Goal: Information Seeking & Learning: Learn about a topic

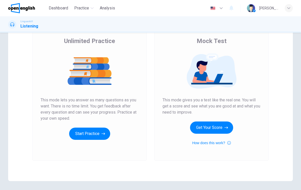
scroll to position [39, 0]
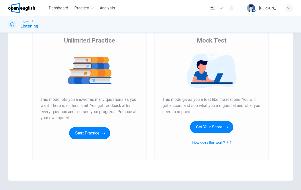
click at [222, 128] on button "Get Your Score" at bounding box center [211, 127] width 43 height 12
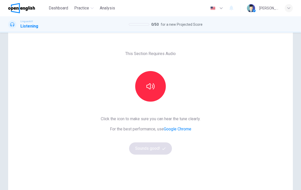
scroll to position [13, 0]
click at [147, 91] on button "button" at bounding box center [150, 86] width 31 height 31
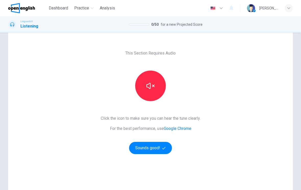
click at [157, 83] on button "button" at bounding box center [150, 86] width 31 height 31
click at [151, 91] on button "button" at bounding box center [150, 86] width 31 height 31
click at [155, 147] on button "Sounds good!" at bounding box center [150, 148] width 43 height 12
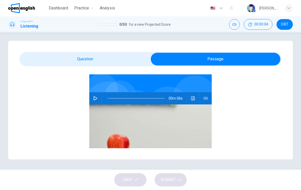
scroll to position [38, 0]
click at [93, 98] on button "button" at bounding box center [95, 99] width 8 height 12
click at [96, 100] on icon "button" at bounding box center [95, 99] width 4 height 4
type input "*"
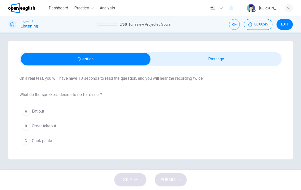
scroll to position [36, 0]
click at [69, 141] on button "C Cook pasta" at bounding box center [150, 141] width 262 height 13
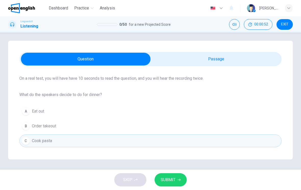
click at [165, 181] on span "SUBMIT" at bounding box center [168, 180] width 15 height 7
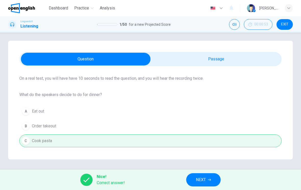
click at [205, 178] on span "NEXT" at bounding box center [201, 180] width 10 height 7
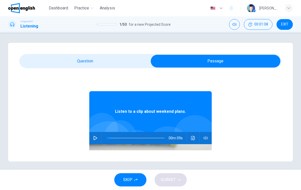
click at [96, 138] on icon "button" at bounding box center [96, 138] width 4 height 4
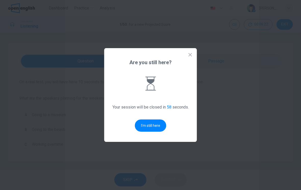
click at [146, 125] on button "I'm still here" at bounding box center [150, 126] width 31 height 12
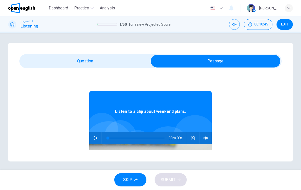
click at [98, 135] on button "button" at bounding box center [95, 138] width 8 height 12
type input "*"
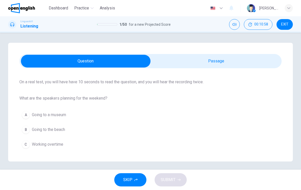
click at [80, 131] on button "B Going to the beach" at bounding box center [150, 130] width 262 height 13
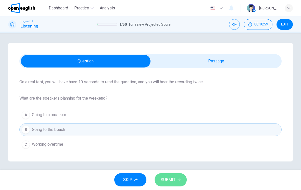
click at [172, 180] on span "SUBMIT" at bounding box center [168, 180] width 15 height 7
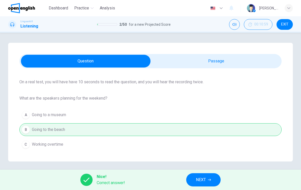
click at [196, 181] on button "NEXT" at bounding box center [203, 180] width 34 height 13
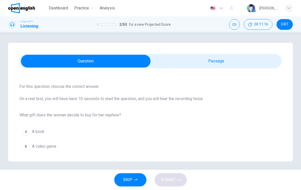
scroll to position [20, 0]
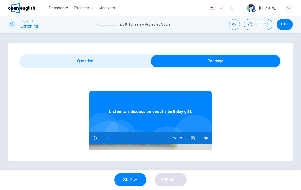
click at [99, 133] on div "00m 12s" at bounding box center [150, 138] width 123 height 12
click at [97, 136] on button "button" at bounding box center [95, 138] width 8 height 12
click at [130, 137] on span at bounding box center [129, 138] width 3 height 3
click at [129, 138] on span at bounding box center [130, 138] width 3 height 3
click at [129, 137] on span at bounding box center [128, 138] width 3 height 3
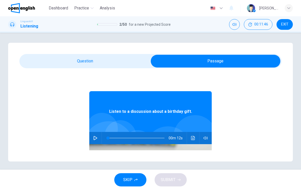
click at [97, 137] on icon "button" at bounding box center [95, 138] width 4 height 4
type input "*"
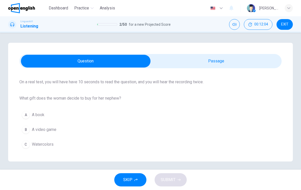
scroll to position [36, 0]
click at [53, 144] on span "Watercolors" at bounding box center [43, 145] width 22 height 6
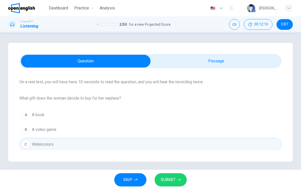
click at [172, 178] on span "SUBMIT" at bounding box center [168, 180] width 15 height 7
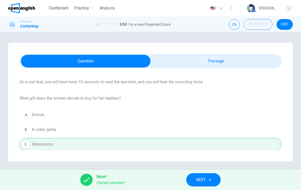
click at [204, 179] on span "NEXT" at bounding box center [201, 180] width 10 height 7
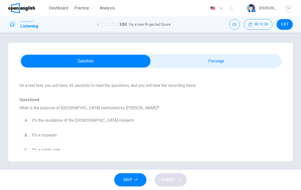
scroll to position [28, 0]
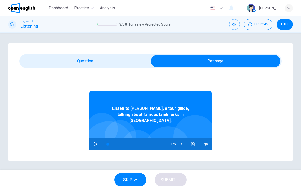
click at [97, 142] on icon "button" at bounding box center [95, 144] width 4 height 4
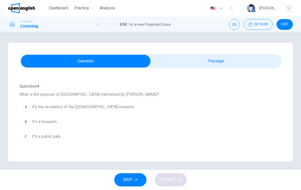
scroll to position [39, 0]
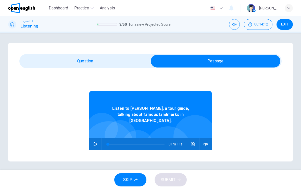
click at [96, 142] on icon "button" at bounding box center [96, 144] width 4 height 4
click at [128, 186] on button "SKIP" at bounding box center [130, 180] width 32 height 13
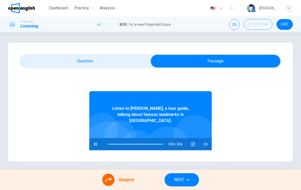
type input "*"
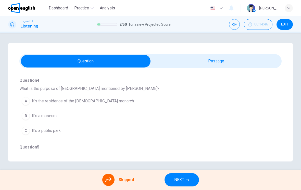
scroll to position [44, 0]
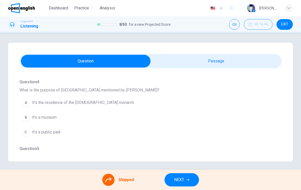
click at [39, 102] on div "A It’s the residence of the [DEMOGRAPHIC_DATA] monarch B It’s a museum C It's a…" at bounding box center [150, 117] width 262 height 44
click at [37, 101] on div "A It’s the residence of the [DEMOGRAPHIC_DATA] monarch B It’s a museum C It's a…" at bounding box center [150, 117] width 262 height 44
click at [65, 104] on div "A It’s the residence of the [DEMOGRAPHIC_DATA] monarch B It’s a museum C It's a…" at bounding box center [150, 117] width 262 height 44
click at [96, 103] on div "A It’s the residence of the [DEMOGRAPHIC_DATA] monarch B It’s a museum C It's a…" at bounding box center [150, 117] width 262 height 44
click at [113, 105] on div "A It’s the residence of the [DEMOGRAPHIC_DATA] monarch B It’s a museum C It's a…" at bounding box center [150, 117] width 262 height 44
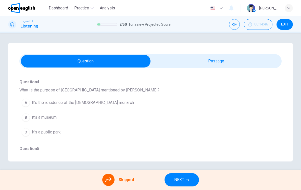
click at [120, 106] on div "A It’s the residence of the [DEMOGRAPHIC_DATA] monarch B It’s a museum C It's a…" at bounding box center [150, 117] width 262 height 44
click at [137, 102] on div "A It’s the residence of the [DEMOGRAPHIC_DATA] monarch B It’s a museum C It's a…" at bounding box center [150, 117] width 262 height 44
click at [97, 98] on div "A It’s the residence of the [DEMOGRAPHIC_DATA] monarch B It’s a museum C It's a…" at bounding box center [150, 117] width 262 height 44
click at [102, 122] on div "A It’s the residence of the [DEMOGRAPHIC_DATA] monarch B It’s a museum C It's a…" at bounding box center [150, 117] width 262 height 44
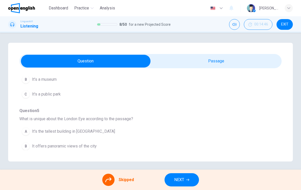
scroll to position [84, 0]
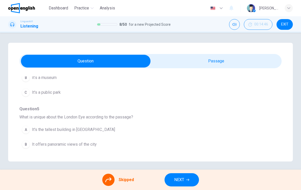
click at [114, 123] on div "A It's the tallest building in [GEOGRAPHIC_DATA] It offers panoramic views of t…" at bounding box center [150, 145] width 262 height 44
click at [113, 135] on div "A It's the tallest building in [GEOGRAPHIC_DATA] It offers panoramic views of t…" at bounding box center [150, 145] width 262 height 44
click at [112, 135] on div "A It's the tallest building in [GEOGRAPHIC_DATA] It offers panoramic views of t…" at bounding box center [150, 145] width 262 height 44
click at [124, 138] on div "A It's the tallest building in [GEOGRAPHIC_DATA] It offers panoramic views of t…" at bounding box center [150, 145] width 262 height 44
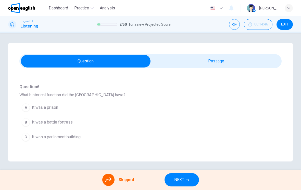
scroll to position [175, 0]
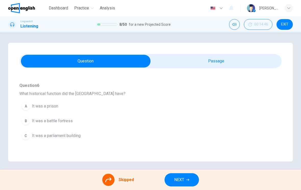
click at [119, 130] on div "A It was a prison B It was a battle fortress C It was a parliament building" at bounding box center [150, 121] width 262 height 44
click at [140, 99] on div "Question 4 What is the purpose of [GEOGRAPHIC_DATA] mentioned by [PERSON_NAME]?…" at bounding box center [150, 113] width 262 height 328
click at [140, 98] on div "Question 4 What is the purpose of [GEOGRAPHIC_DATA] mentioned by [PERSON_NAME]?…" at bounding box center [150, 113] width 262 height 328
click at [142, 120] on div "A It was a prison B It was a battle fortress C It was a parliament building" at bounding box center [150, 121] width 262 height 44
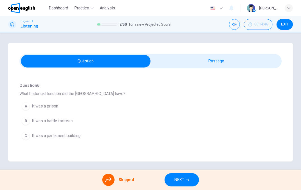
click at [109, 182] on icon at bounding box center [108, 180] width 6 height 6
click at [112, 174] on div "Skipped" at bounding box center [118, 180] width 32 height 12
click at [183, 178] on span "NEXT" at bounding box center [179, 180] width 10 height 7
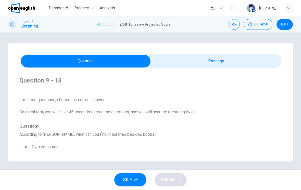
click at [135, 179] on icon "button" at bounding box center [136, 180] width 3 height 3
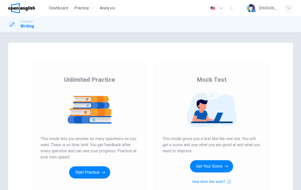
click at [218, 170] on button "Get Your Score" at bounding box center [211, 167] width 43 height 12
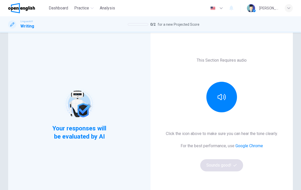
scroll to position [20, 0]
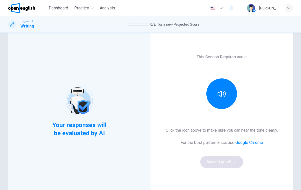
click at [222, 92] on icon "button" at bounding box center [222, 94] width 8 height 8
click at [224, 163] on button "Sounds good!" at bounding box center [221, 162] width 43 height 12
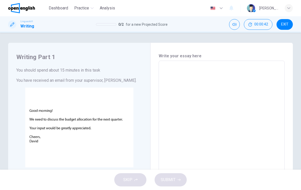
scroll to position [0, 0]
click at [13, 23] on icon at bounding box center [12, 24] width 4 height 4
click at [15, 25] on div at bounding box center [12, 24] width 8 height 8
click at [27, 24] on h1 "Writing" at bounding box center [27, 26] width 14 height 6
click at [30, 28] on h1 "Writing" at bounding box center [27, 26] width 14 height 6
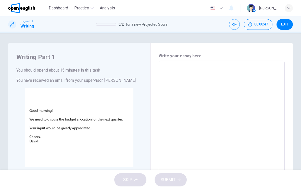
click at [87, 6] on span "Practice" at bounding box center [81, 8] width 15 height 6
click at [86, 8] on span "Practice" at bounding box center [81, 8] width 15 height 6
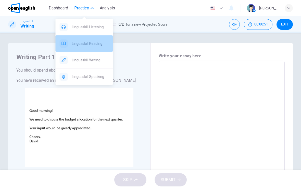
click at [74, 45] on span "Linguaskill Reading" at bounding box center [90, 44] width 37 height 6
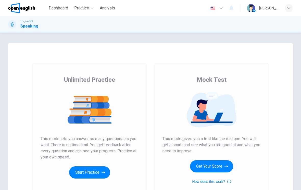
click at [217, 169] on button "Get Your Score" at bounding box center [211, 167] width 43 height 12
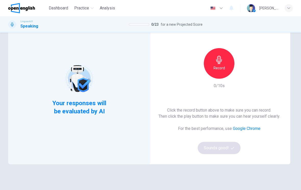
scroll to position [26, 0]
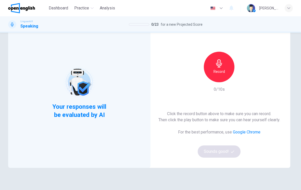
click at [224, 74] on h6 "Record" at bounding box center [219, 72] width 11 height 6
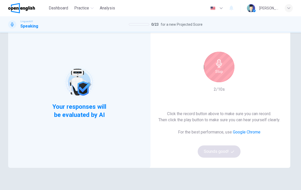
click at [223, 72] on h6 "Stop" at bounding box center [219, 72] width 8 height 6
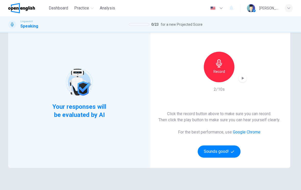
click at [222, 67] on icon "button" at bounding box center [219, 63] width 8 height 8
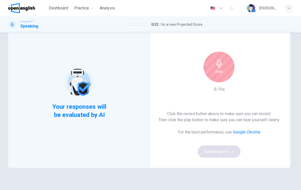
click at [219, 68] on div "Stop" at bounding box center [219, 67] width 31 height 31
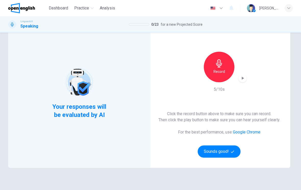
click at [224, 150] on button "Sounds good!" at bounding box center [219, 152] width 43 height 12
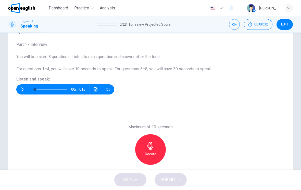
click at [20, 88] on icon "button" at bounding box center [22, 90] width 4 height 4
click at [151, 146] on icon "button" at bounding box center [151, 146] width 6 height 8
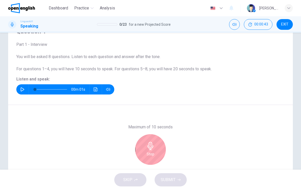
click at [150, 147] on icon "button" at bounding box center [151, 146] width 8 height 8
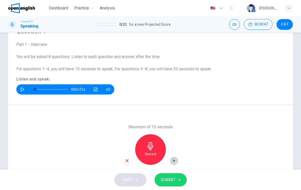
click at [173, 161] on icon "button" at bounding box center [174, 161] width 2 height 3
click at [170, 181] on span "SUBMIT" at bounding box center [168, 180] width 15 height 7
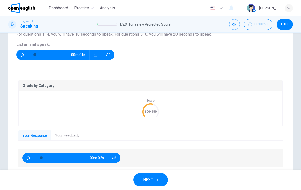
scroll to position [61, 0]
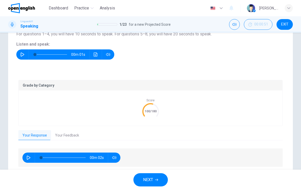
click at [67, 137] on button "Your Feedback" at bounding box center [67, 135] width 32 height 11
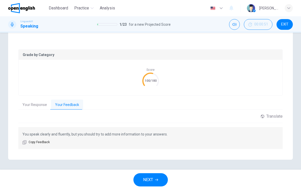
scroll to position [91, 0]
click at [38, 105] on button "Your Response" at bounding box center [34, 105] width 33 height 11
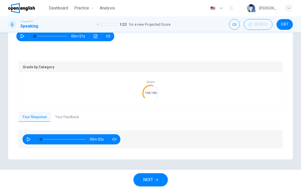
scroll to position [79, 0]
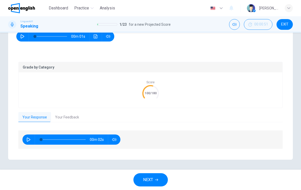
click at [153, 185] on button "NEXT" at bounding box center [150, 180] width 34 height 13
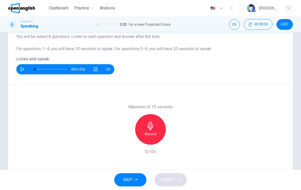
scroll to position [46, 0]
click at [25, 68] on button "button" at bounding box center [22, 70] width 8 height 10
click at [25, 69] on button "button" at bounding box center [22, 70] width 8 height 10
click at [26, 68] on button "button" at bounding box center [22, 70] width 8 height 10
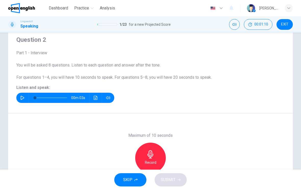
scroll to position [17, 0]
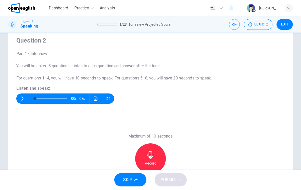
click at [24, 95] on button "button" at bounding box center [22, 99] width 8 height 10
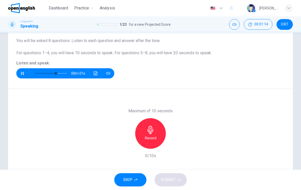
scroll to position [43, 0]
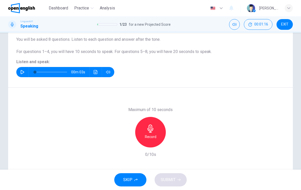
click at [25, 69] on button "button" at bounding box center [22, 72] width 8 height 10
click at [23, 74] on icon "button" at bounding box center [22, 72] width 4 height 4
click at [21, 72] on icon "button" at bounding box center [22, 72] width 4 height 4
click at [22, 70] on icon "button" at bounding box center [22, 72] width 4 height 4
click at [23, 73] on icon "button" at bounding box center [22, 72] width 4 height 4
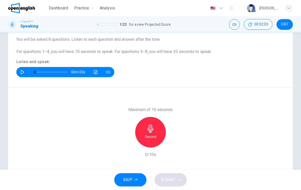
click at [24, 72] on icon "button" at bounding box center [23, 72] width 4 height 4
click at [24, 72] on icon "button" at bounding box center [22, 72] width 4 height 4
click at [21, 69] on button "button" at bounding box center [22, 72] width 8 height 10
click at [23, 73] on icon "button" at bounding box center [23, 72] width 4 height 4
click at [23, 71] on icon "button" at bounding box center [22, 72] width 4 height 4
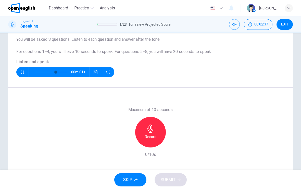
type input "*"
click at [151, 131] on icon "button" at bounding box center [151, 129] width 6 height 8
click at [174, 142] on icon "button" at bounding box center [174, 143] width 5 height 5
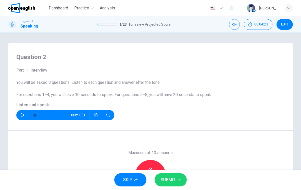
scroll to position [0, 0]
click at [179, 181] on icon "button" at bounding box center [179, 180] width 3 height 2
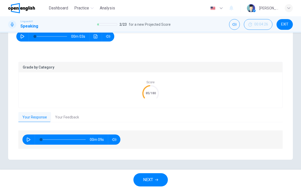
scroll to position [79, 0]
click at [31, 138] on button "button" at bounding box center [29, 140] width 8 height 10
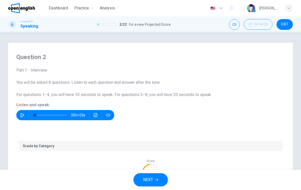
scroll to position [0, 0]
type input "*"
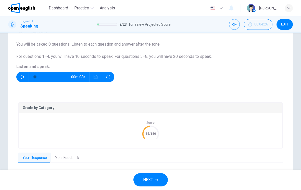
click at [153, 179] on span "NEXT" at bounding box center [148, 180] width 10 height 7
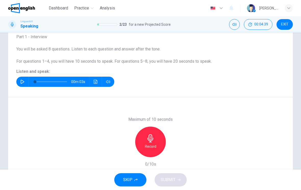
scroll to position [34, 0]
click at [21, 82] on icon "button" at bounding box center [22, 82] width 4 height 4
click at [153, 138] on icon "button" at bounding box center [151, 138] width 6 height 8
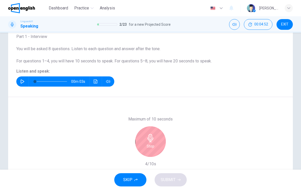
click at [154, 145] on h6 "Stop" at bounding box center [151, 146] width 8 height 6
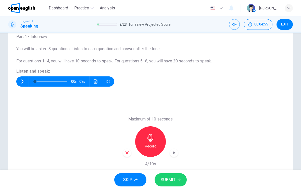
click at [174, 152] on icon "button" at bounding box center [174, 153] width 5 height 5
click at [173, 181] on span "SUBMIT" at bounding box center [168, 180] width 15 height 7
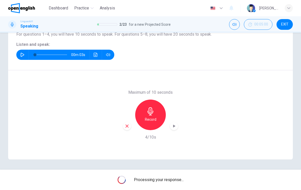
scroll to position [60, 0]
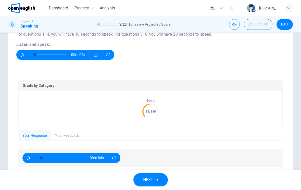
click at [71, 138] on button "Your Feedback" at bounding box center [67, 136] width 32 height 11
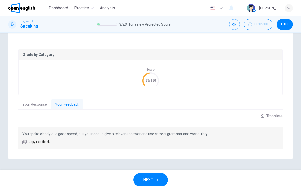
scroll to position [91, 0]
click at [151, 177] on span "NEXT" at bounding box center [148, 180] width 10 height 7
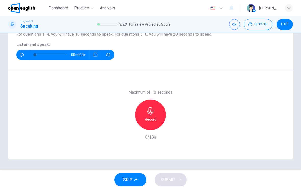
click at [26, 53] on button "button" at bounding box center [22, 55] width 8 height 10
type input "*"
click at [150, 114] on icon "button" at bounding box center [151, 111] width 6 height 8
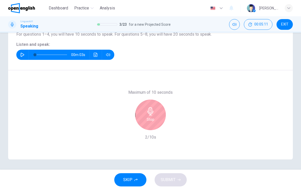
click at [154, 113] on icon "button" at bounding box center [151, 111] width 8 height 8
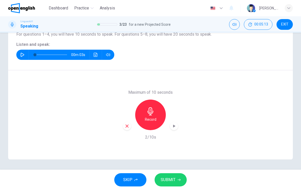
click at [175, 124] on div "button" at bounding box center [174, 126] width 8 height 8
click at [170, 178] on span "SUBMIT" at bounding box center [168, 180] width 15 height 7
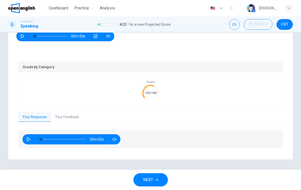
scroll to position [79, 0]
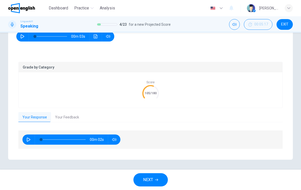
click at [29, 138] on icon "button" at bounding box center [29, 140] width 4 height 4
type input "*"
click at [68, 117] on button "Your Feedback" at bounding box center [67, 117] width 32 height 11
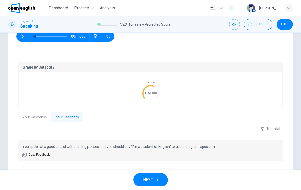
click at [149, 186] on button "NEXT" at bounding box center [150, 180] width 34 height 13
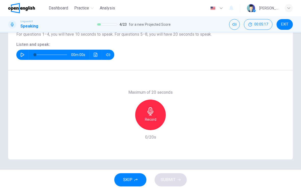
scroll to position [60, 0]
click at [27, 51] on div "00m 03s" at bounding box center [65, 55] width 98 height 10
click at [23, 54] on icon "button" at bounding box center [22, 55] width 4 height 4
type input "*"
click at [155, 113] on div "Record" at bounding box center [150, 115] width 31 height 31
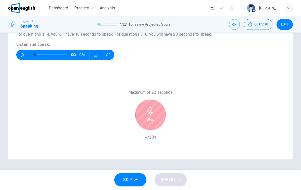
click at [151, 117] on h6 "Stop" at bounding box center [151, 120] width 8 height 6
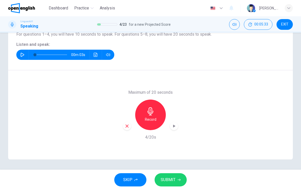
click at [178, 125] on div "button" at bounding box center [174, 126] width 8 height 8
click at [172, 180] on span "SUBMIT" at bounding box center [168, 180] width 15 height 7
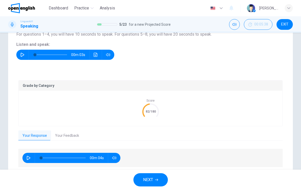
click at [31, 159] on button "button" at bounding box center [29, 158] width 8 height 10
type input "**"
click at [75, 136] on button "Your Feedback" at bounding box center [67, 136] width 32 height 11
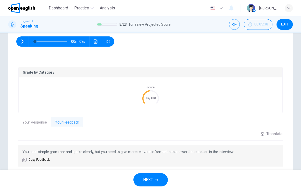
scroll to position [79, 0]
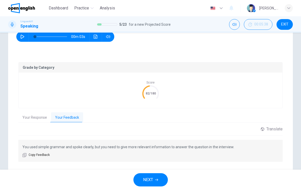
click at [155, 175] on button "NEXT" at bounding box center [150, 180] width 34 height 13
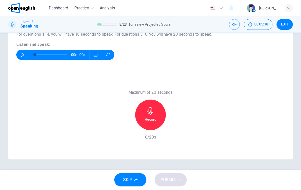
scroll to position [60, 0]
click at [25, 53] on button "button" at bounding box center [22, 55] width 8 height 10
type input "*"
click at [155, 114] on div "Record" at bounding box center [150, 115] width 31 height 31
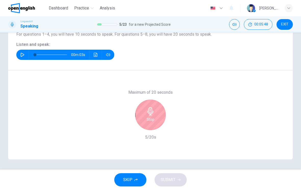
click at [152, 113] on icon "button" at bounding box center [151, 111] width 6 height 8
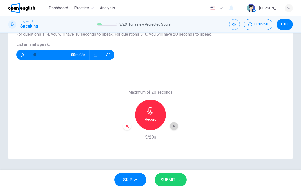
click at [175, 128] on icon "button" at bounding box center [174, 126] width 5 height 5
click at [171, 183] on span "SUBMIT" at bounding box center [168, 180] width 15 height 7
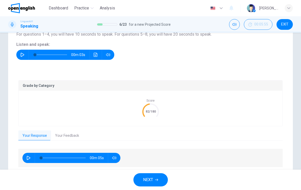
click at [30, 158] on icon "button" at bounding box center [29, 158] width 4 height 4
type input "**"
click at [69, 136] on button "Your Feedback" at bounding box center [67, 136] width 32 height 11
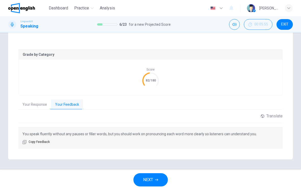
scroll to position [91, 0]
click at [151, 181] on span "NEXT" at bounding box center [148, 180] width 10 height 7
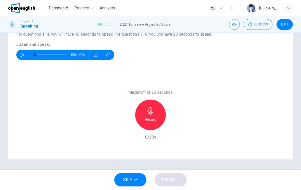
click at [25, 53] on button "button" at bounding box center [22, 55] width 8 height 10
click at [22, 55] on icon "button" at bounding box center [22, 55] width 4 height 4
type input "*"
click at [151, 122] on h6 "Record" at bounding box center [150, 120] width 11 height 6
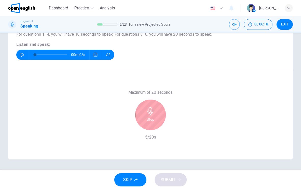
click at [156, 111] on div "Stop" at bounding box center [150, 115] width 31 height 31
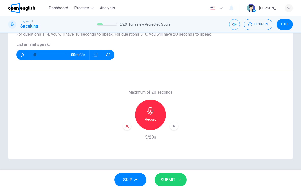
click at [179, 123] on div "Maximum of 20 seconds Record 5/20s" at bounding box center [150, 114] width 285 height 89
click at [176, 123] on div "button" at bounding box center [174, 126] width 8 height 8
click at [172, 179] on span "SUBMIT" at bounding box center [168, 180] width 15 height 7
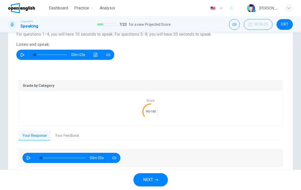
click at [31, 158] on button "button" at bounding box center [29, 158] width 8 height 10
type input "**"
click at [69, 137] on button "Your Feedback" at bounding box center [67, 136] width 32 height 11
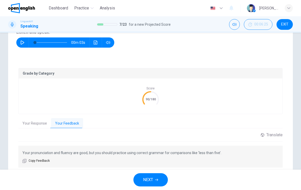
scroll to position [82, 0]
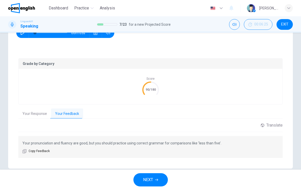
click at [150, 174] on button "NEXT" at bounding box center [150, 180] width 34 height 13
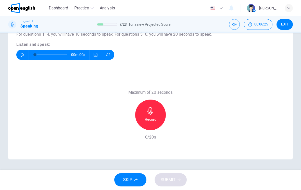
scroll to position [60, 0]
click at [26, 54] on button "button" at bounding box center [22, 55] width 8 height 10
type input "*"
click at [156, 115] on div "Record" at bounding box center [150, 115] width 31 height 31
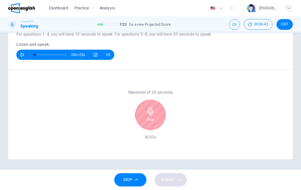
click at [152, 116] on div "Stop" at bounding box center [150, 115] width 31 height 31
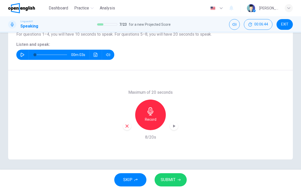
click at [176, 126] on icon "button" at bounding box center [174, 126] width 5 height 5
click at [173, 175] on button "SUBMIT" at bounding box center [171, 180] width 32 height 13
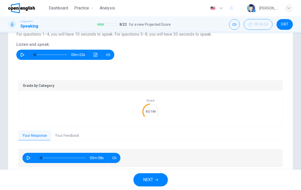
click at [30, 158] on icon "button" at bounding box center [29, 158] width 4 height 4
type input "**"
click at [70, 135] on button "Your Feedback" at bounding box center [67, 136] width 32 height 11
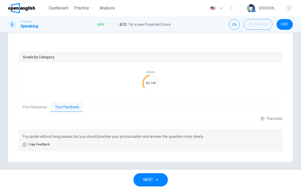
scroll to position [91, 0]
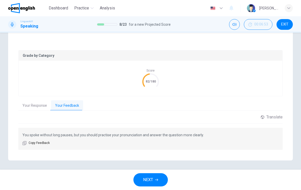
click at [149, 180] on span "NEXT" at bounding box center [148, 180] width 10 height 7
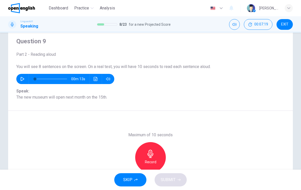
scroll to position [13, 0]
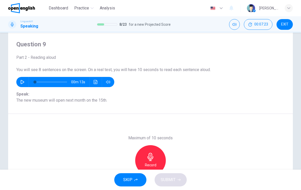
click at [24, 82] on icon "button" at bounding box center [22, 82] width 4 height 4
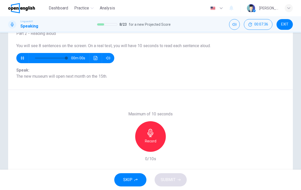
type input "*"
